Goal: Check status

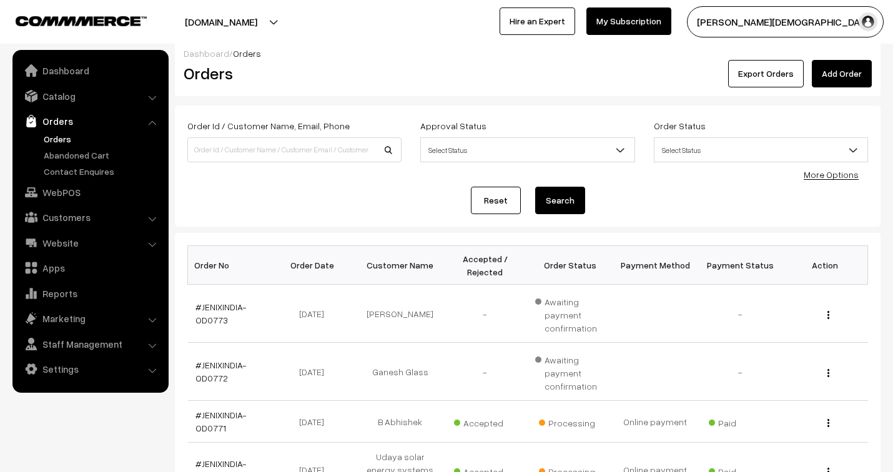
scroll to position [69, 0]
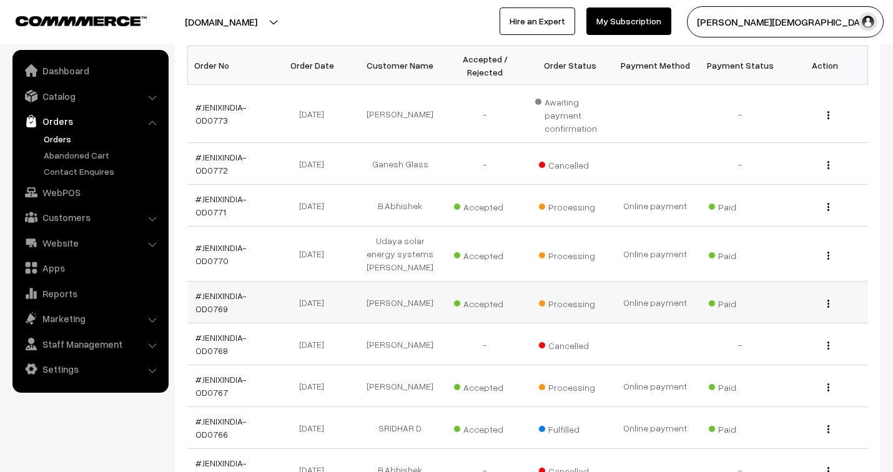
scroll to position [208, 0]
click at [225, 105] on link "#JENIXINDIA-OD0773" at bounding box center [221, 114] width 51 height 24
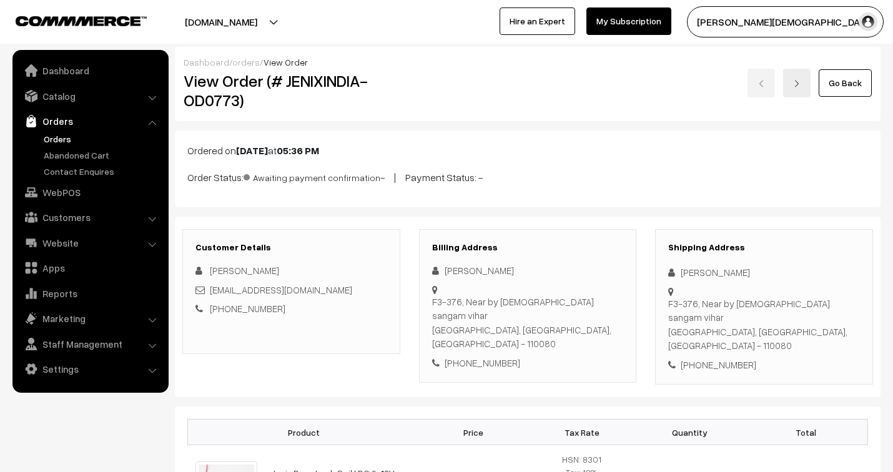
click at [242, 62] on link "orders" at bounding box center [245, 62] width 27 height 11
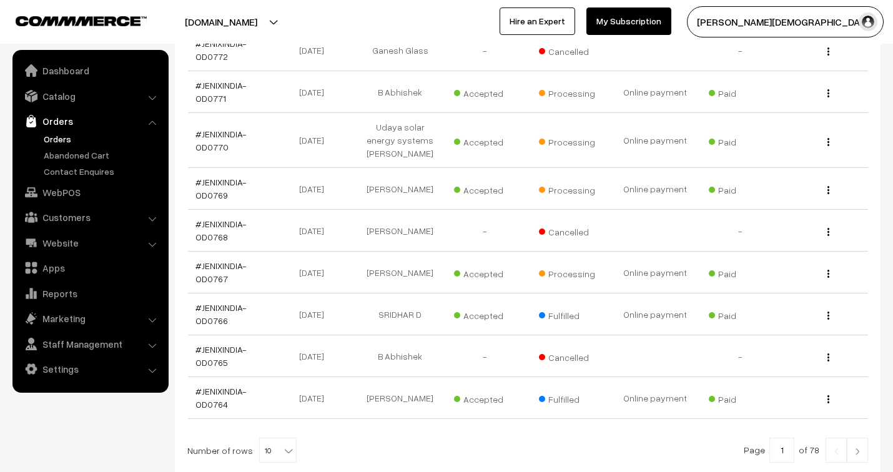
scroll to position [347, 0]
